Goal: Task Accomplishment & Management: Use online tool/utility

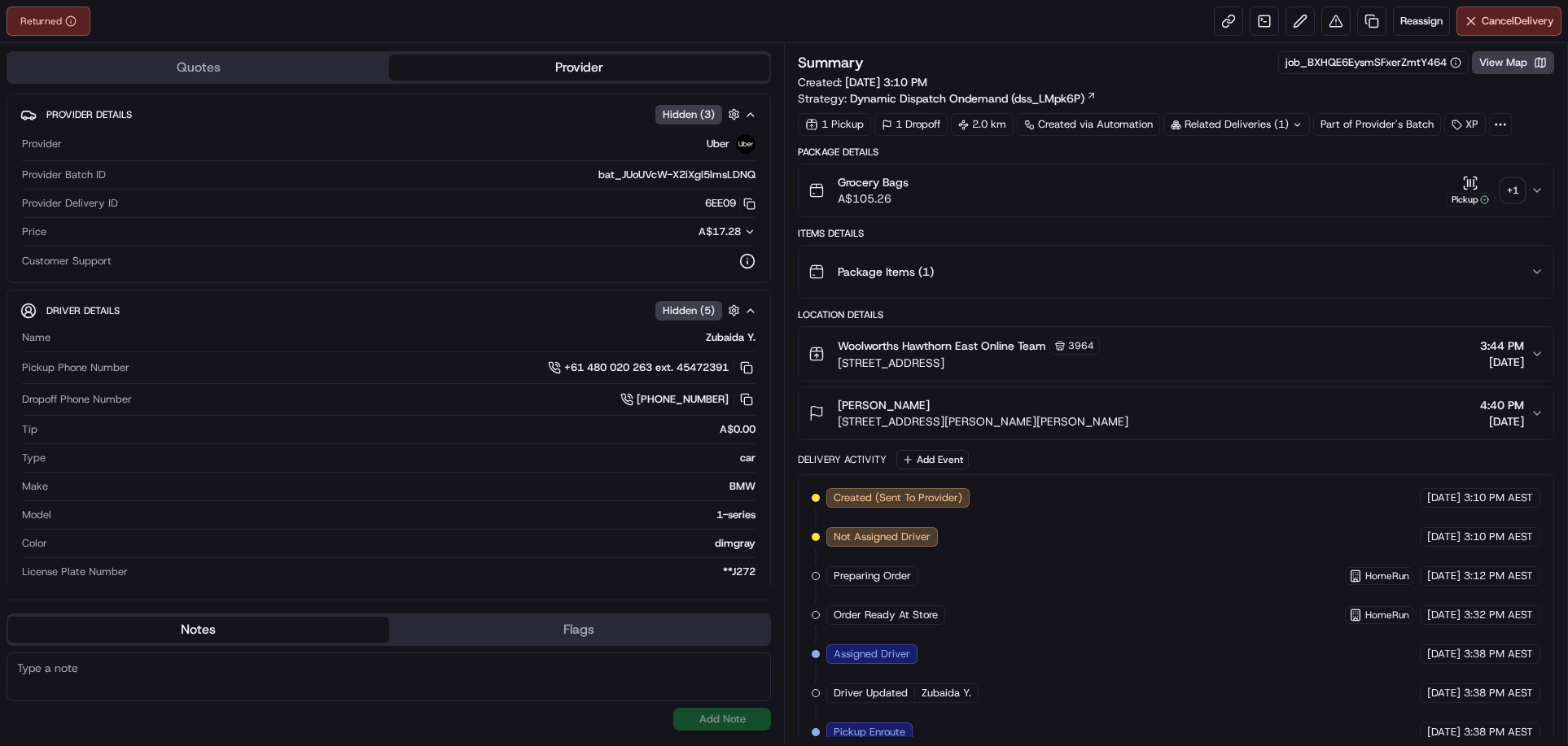
click at [1508, 189] on div "+ 1" at bounding box center [1512, 190] width 23 height 23
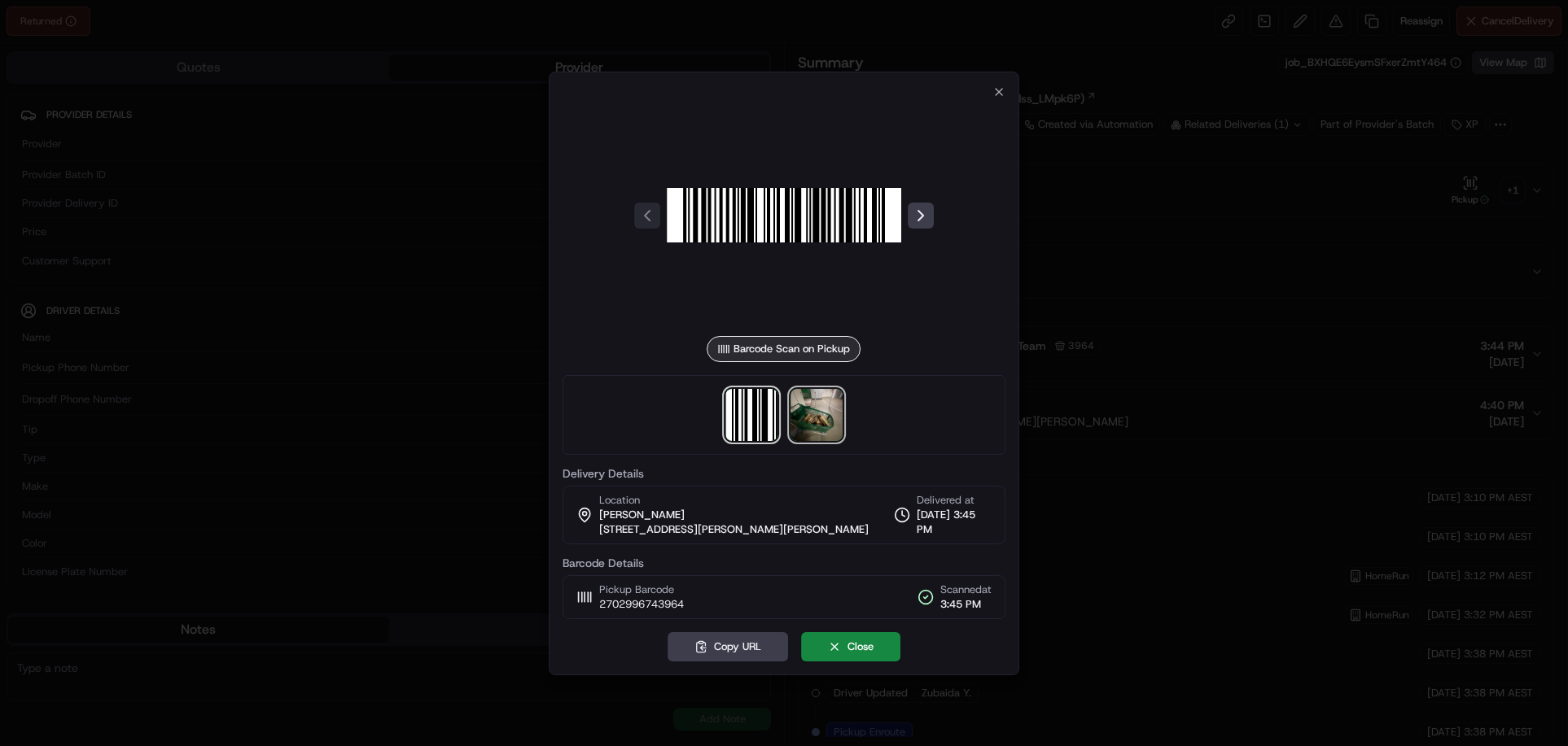
click at [810, 411] on img at bounding box center [816, 415] width 52 height 52
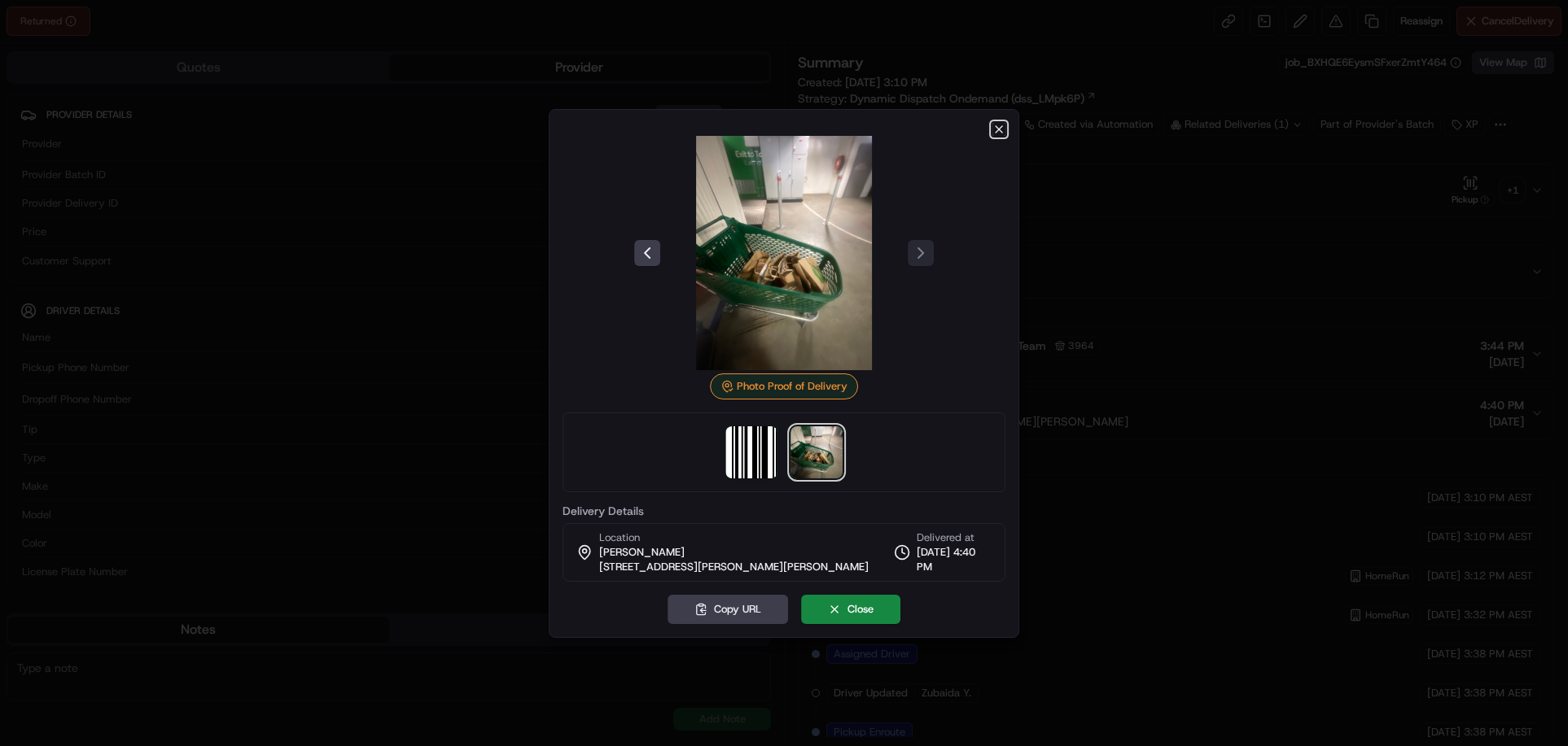
click at [997, 133] on icon "button" at bounding box center [998, 129] width 13 height 13
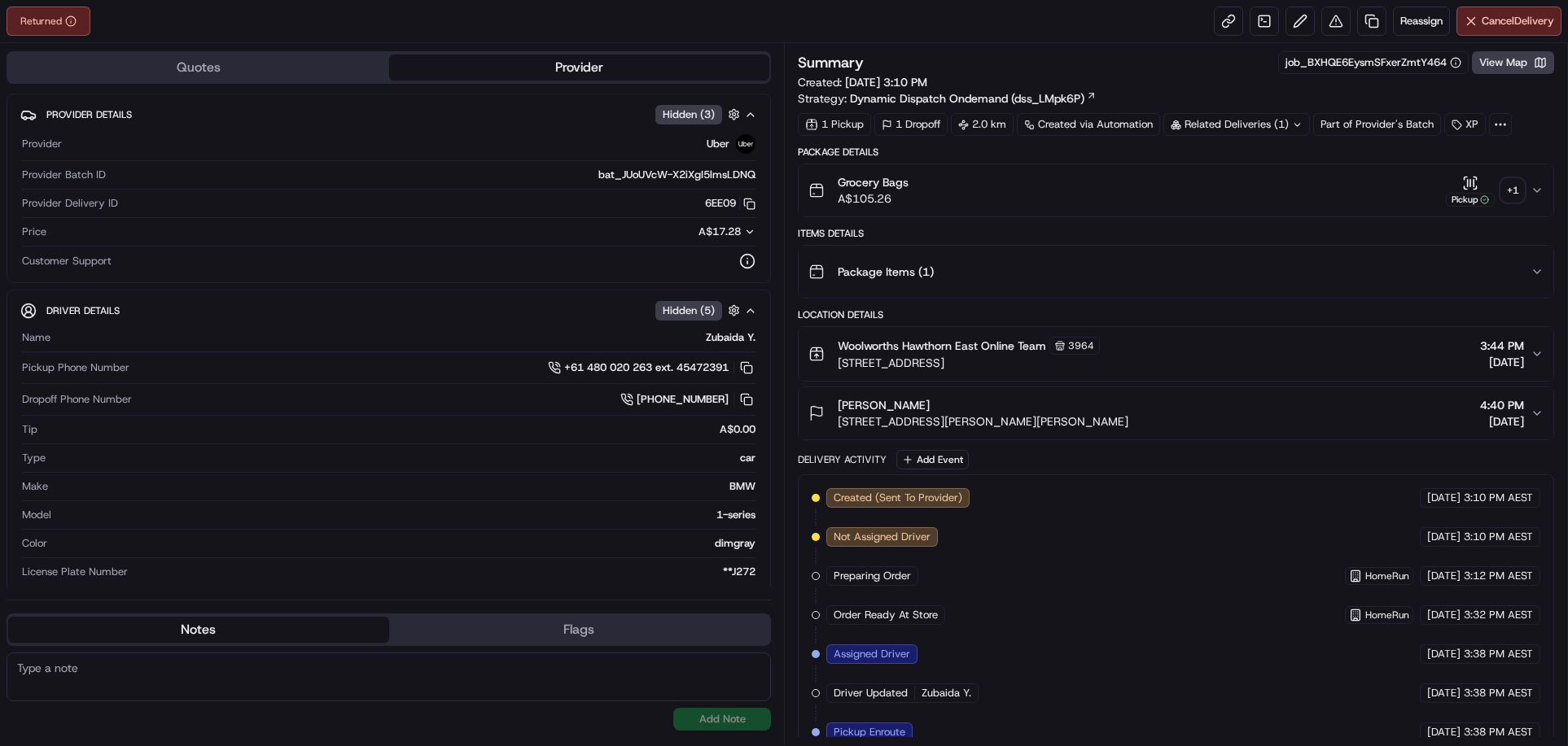
click at [1268, 311] on div "Location Details" at bounding box center [1176, 314] width 757 height 13
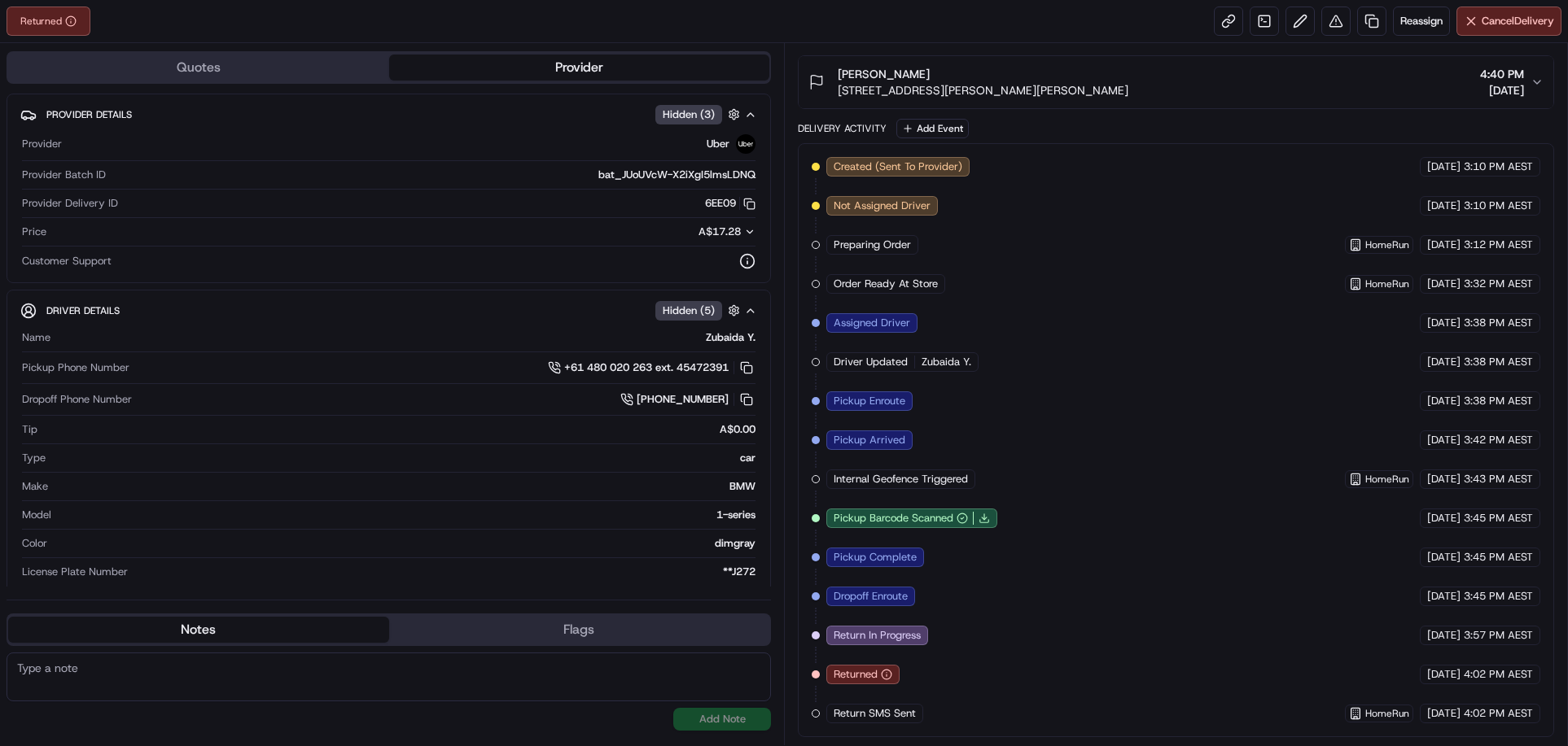
click at [1029, 679] on div "Created (Sent To Provider) Uber [DATE] 3:10 PM AEST Not Assigned Driver Uber [D…" at bounding box center [1176, 440] width 728 height 567
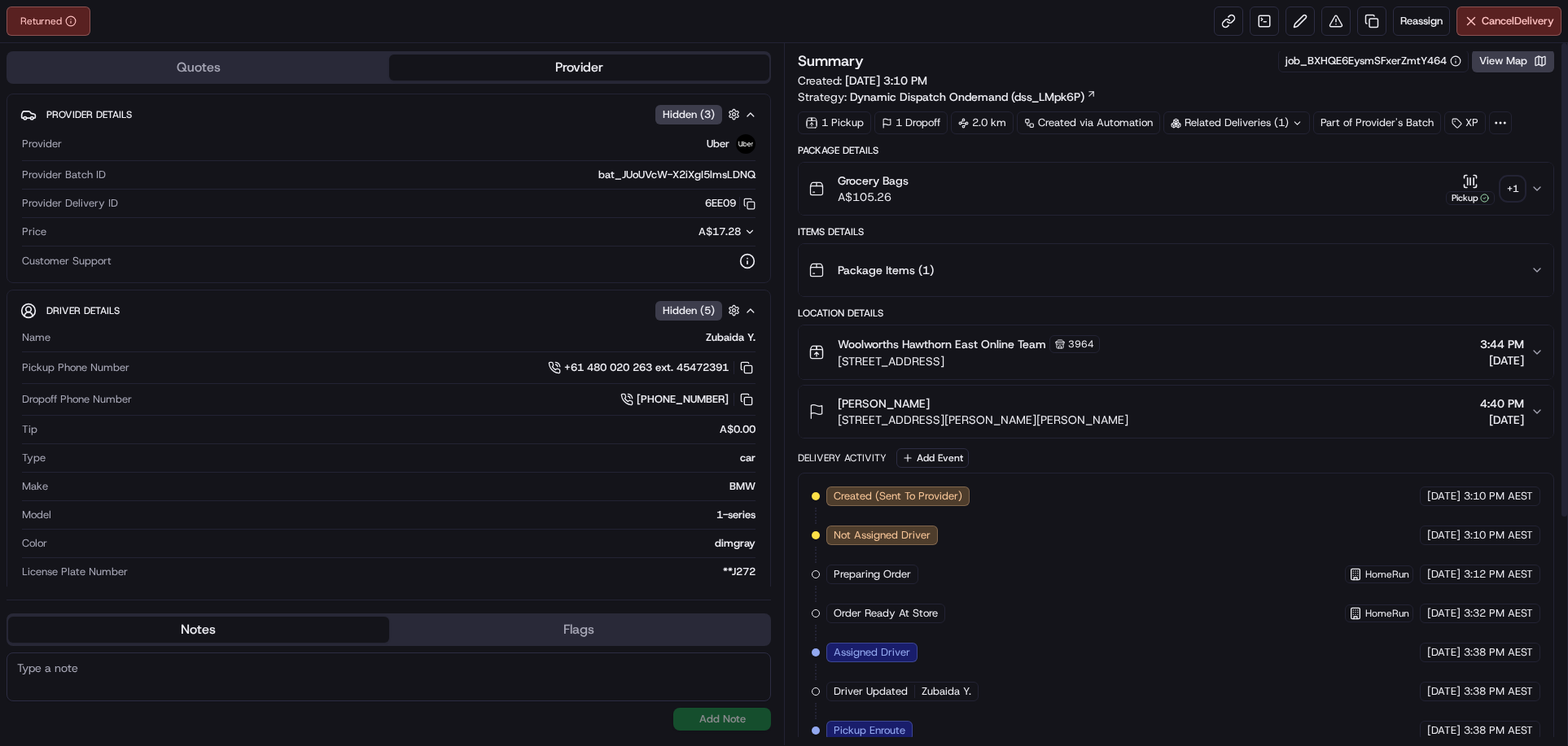
scroll to position [0, 0]
click at [1417, 10] on button "Reassign" at bounding box center [1421, 21] width 57 height 29
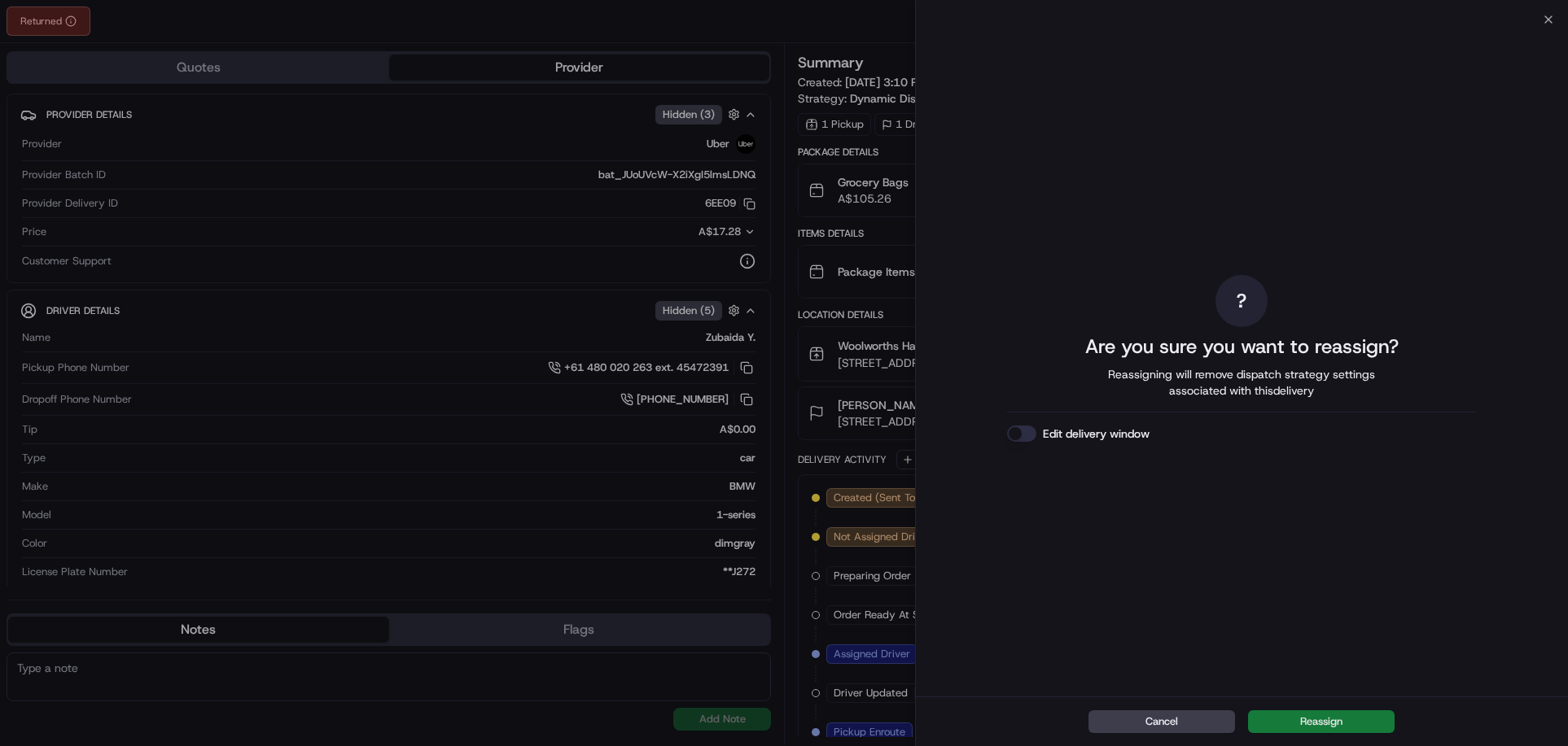
click at [1359, 720] on button "Reassign" at bounding box center [1322, 721] width 147 height 23
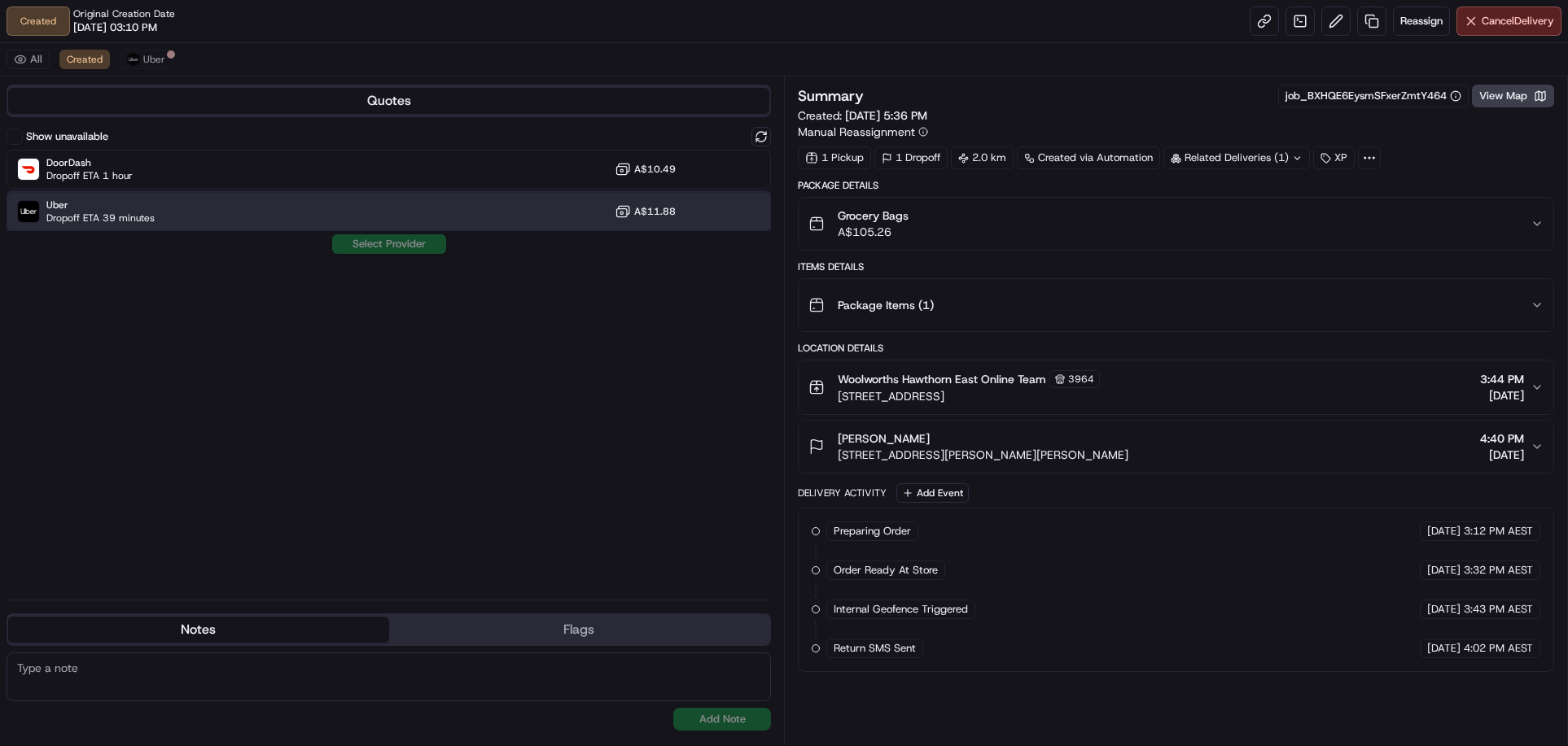
click at [108, 210] on span "Uber" at bounding box center [100, 205] width 108 height 13
click at [399, 246] on button "Assign Provider" at bounding box center [389, 244] width 115 height 20
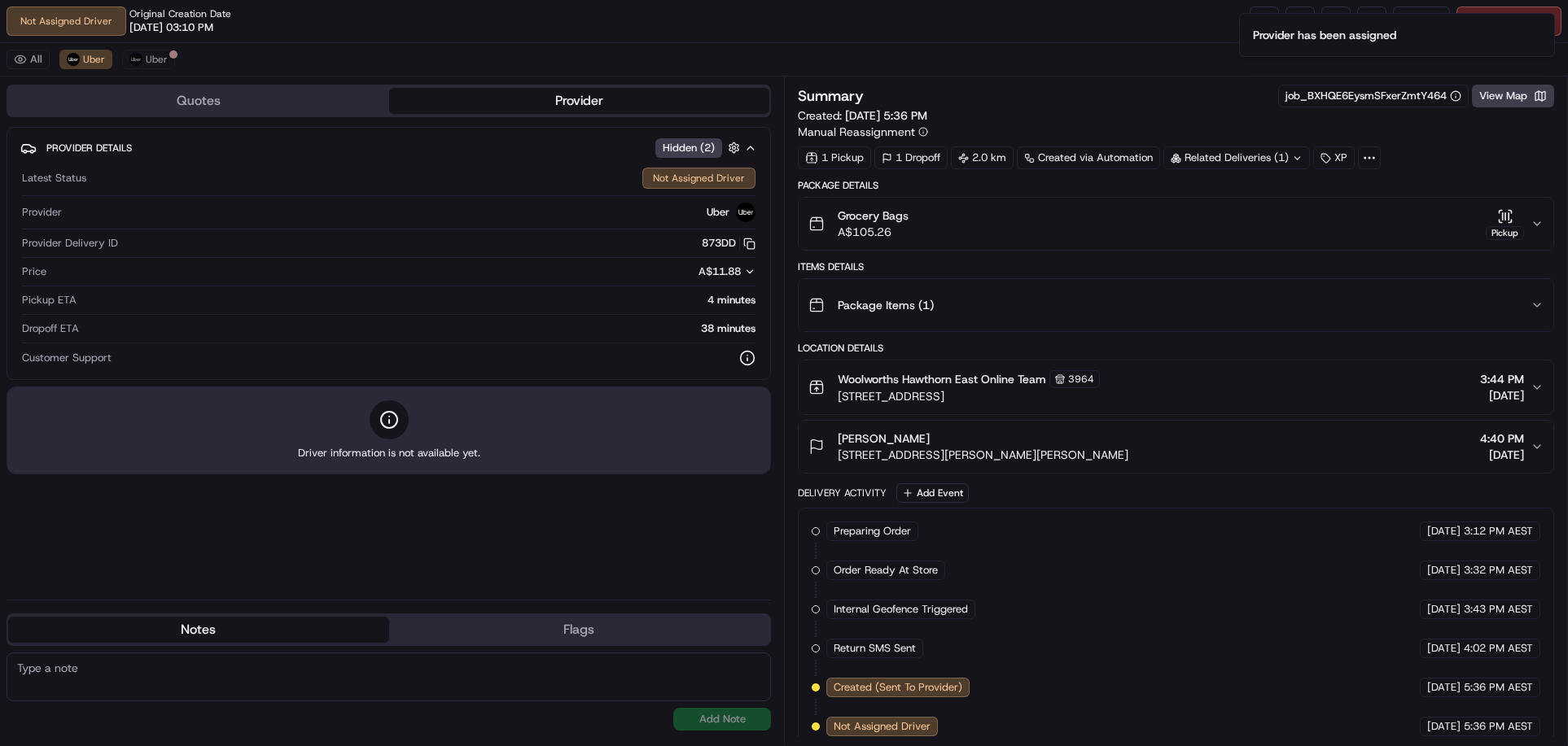
click at [642, 340] on div "Dropoff ETA 38 minutes" at bounding box center [389, 333] width 734 height 22
